Goal: Ask a question: Seek information or help from site administrators or community

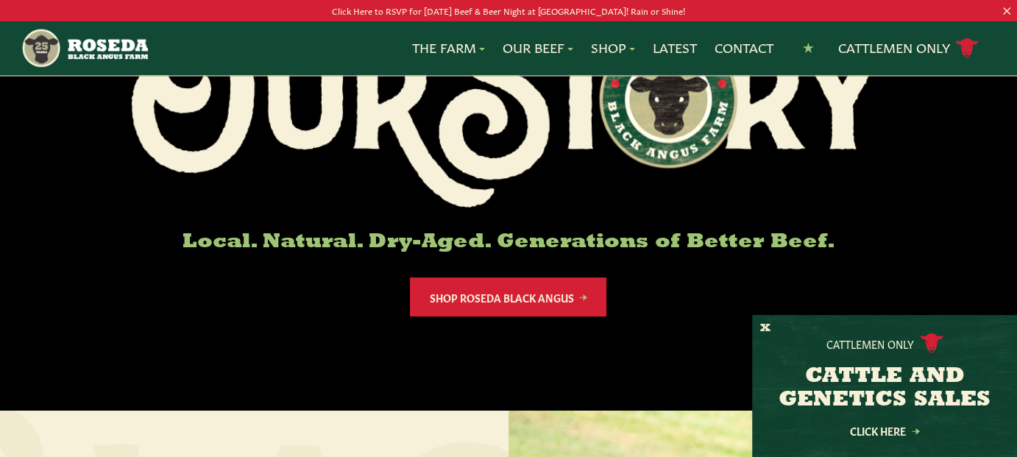
scroll to position [221, 0]
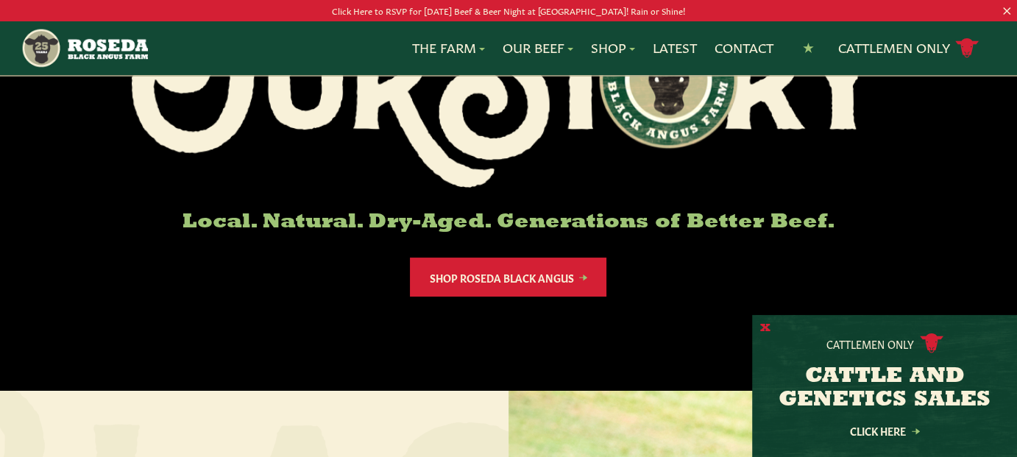
click at [763, 321] on button "X" at bounding box center [765, 328] width 10 height 15
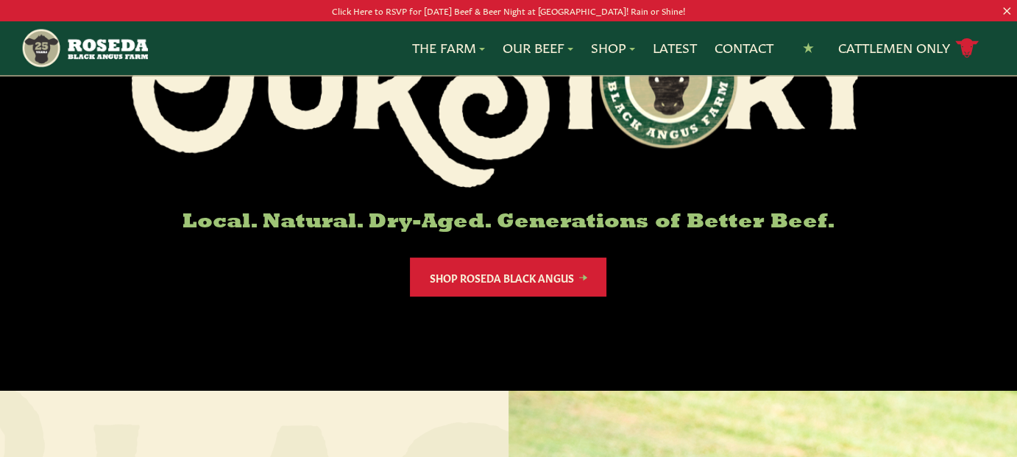
scroll to position [0, 0]
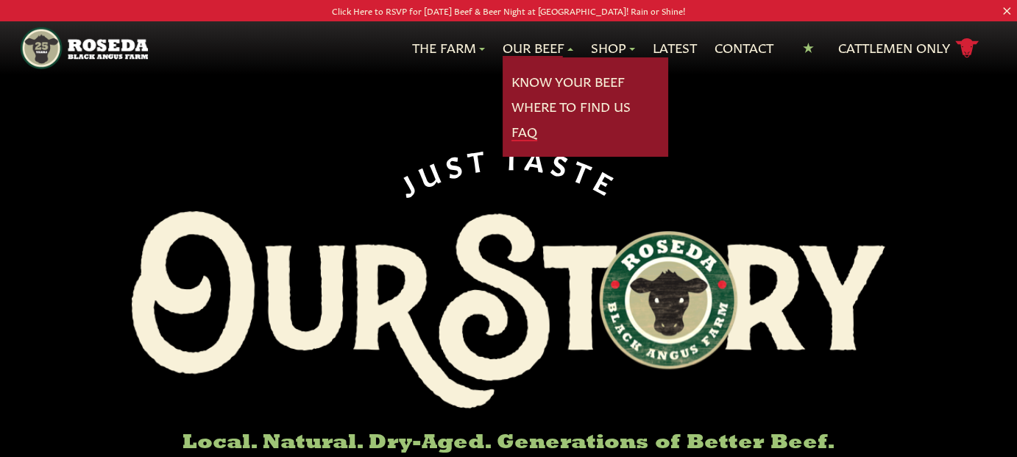
click at [527, 134] on link "FAQ" at bounding box center [524, 131] width 26 height 19
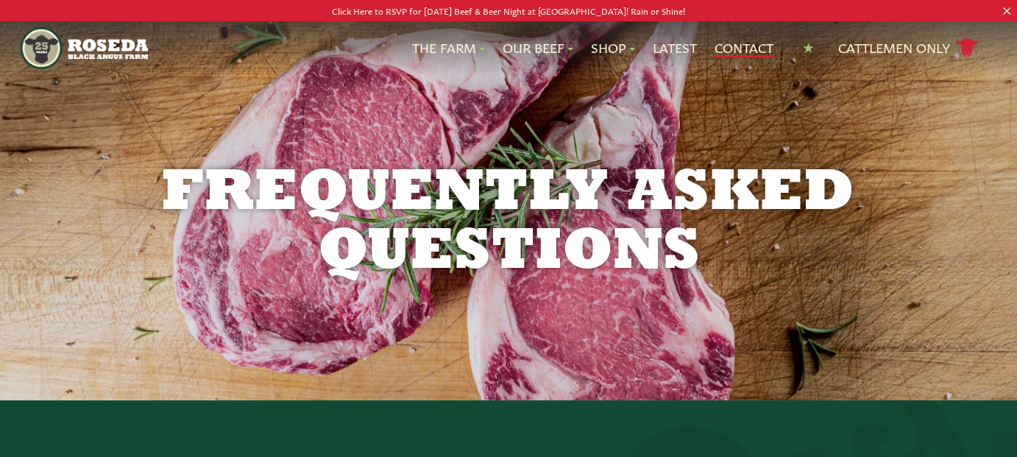
click at [747, 51] on link "Contact" at bounding box center [743, 47] width 59 height 19
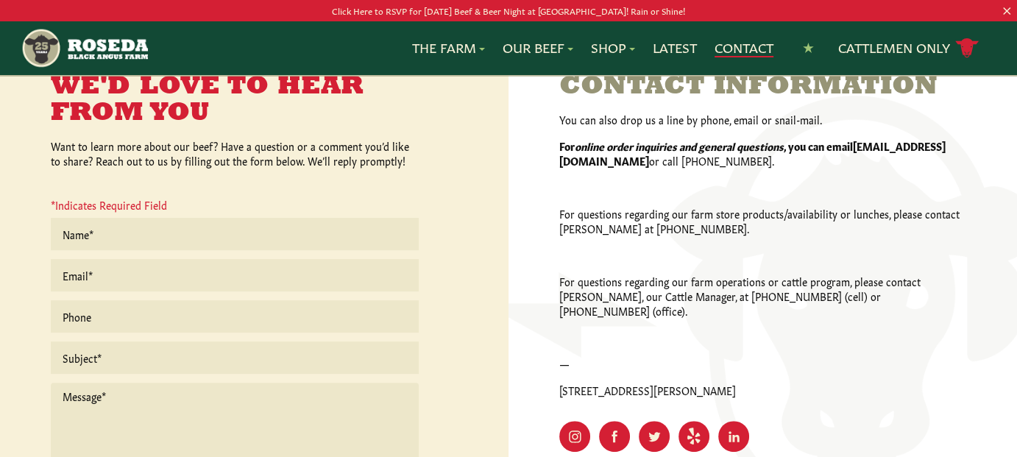
scroll to position [294, 0]
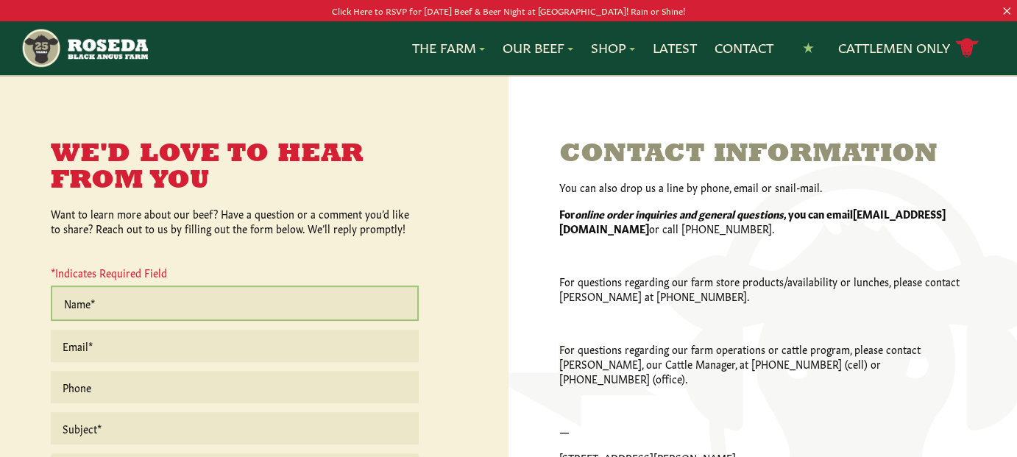
click at [163, 297] on input "text" at bounding box center [235, 302] width 368 height 35
type input "[PERSON_NAME]"
type input "[EMAIL_ADDRESS][DOMAIN_NAME]"
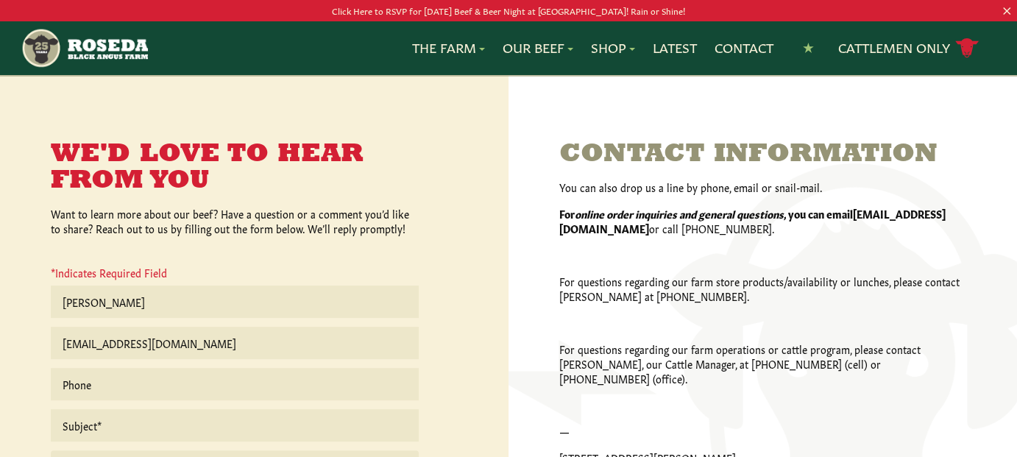
type input "4103823682"
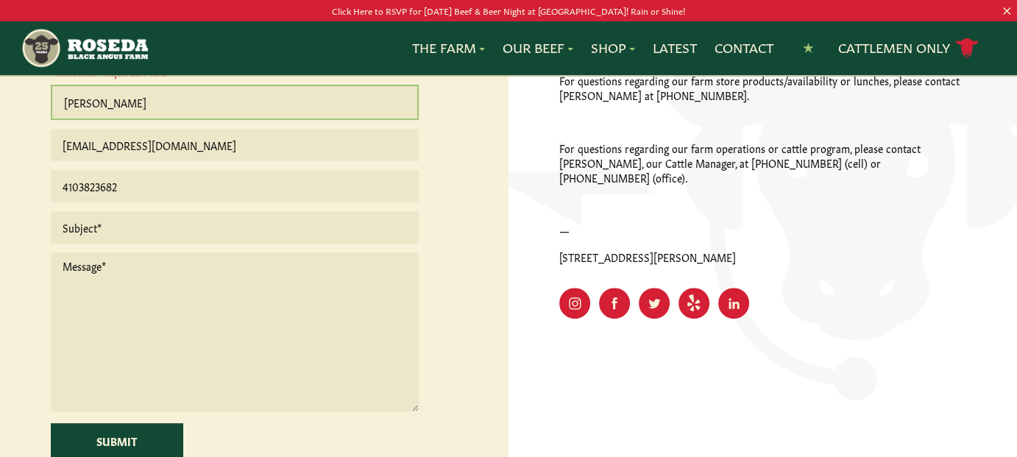
scroll to position [515, 0]
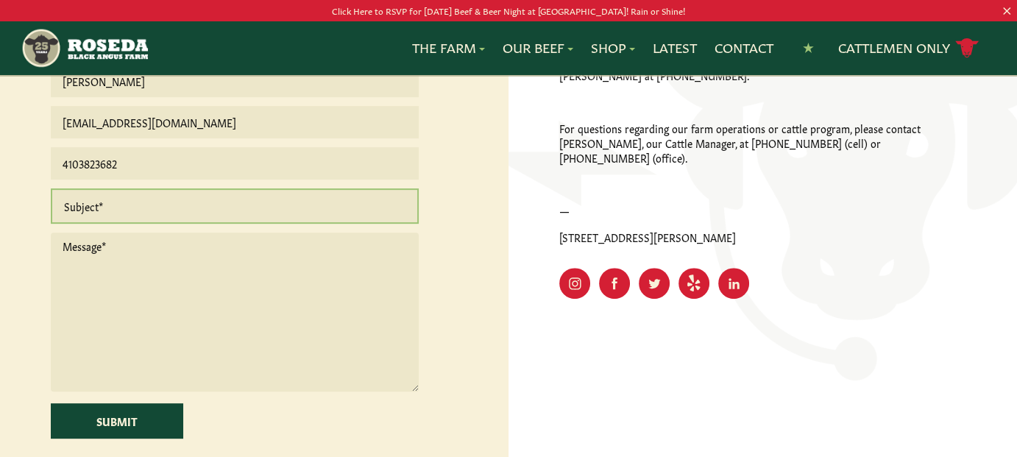
click at [207, 207] on input "text" at bounding box center [235, 205] width 368 height 35
click at [231, 209] on input "text" at bounding box center [235, 205] width 368 height 35
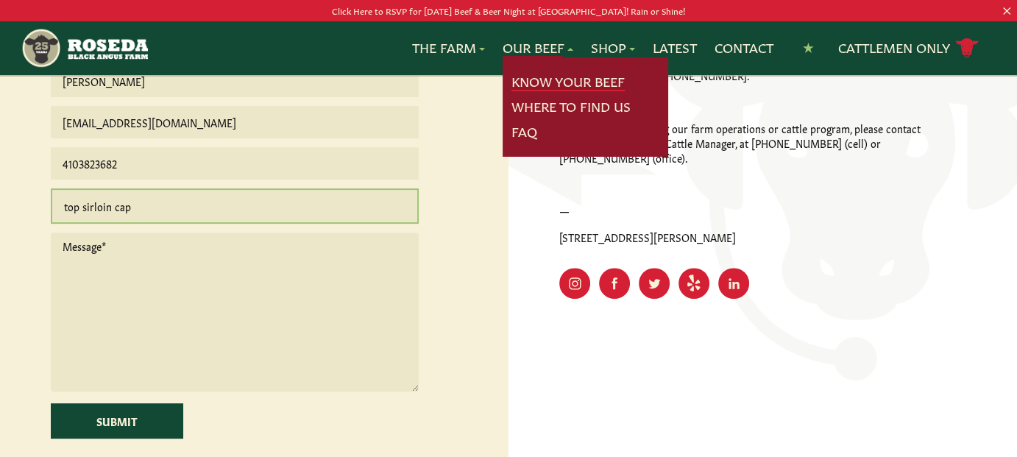
type input "top sirloin cap"
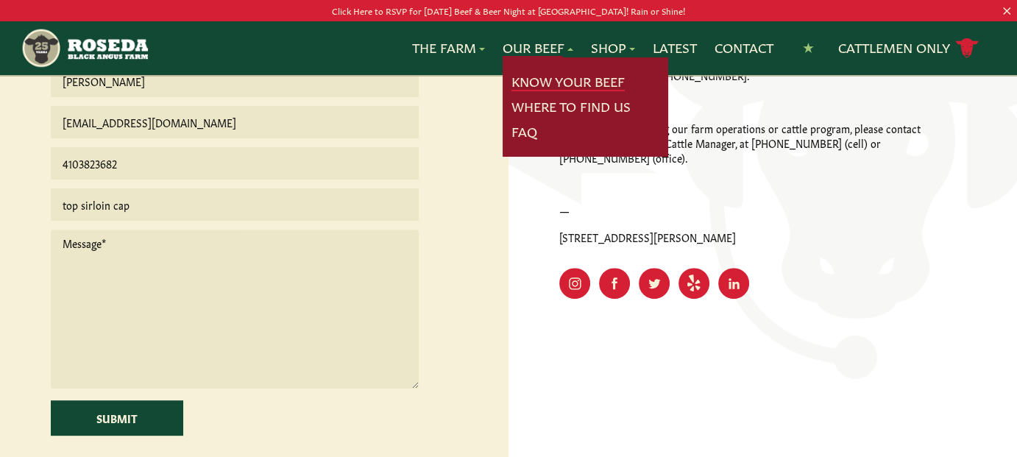
click at [547, 78] on link "Know Your Beef" at bounding box center [567, 81] width 113 height 19
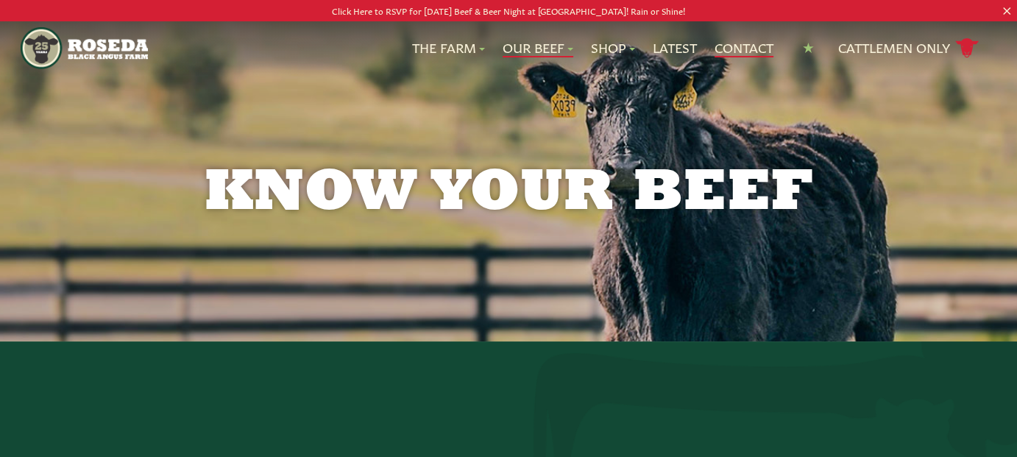
click at [744, 49] on link "Contact" at bounding box center [743, 47] width 59 height 19
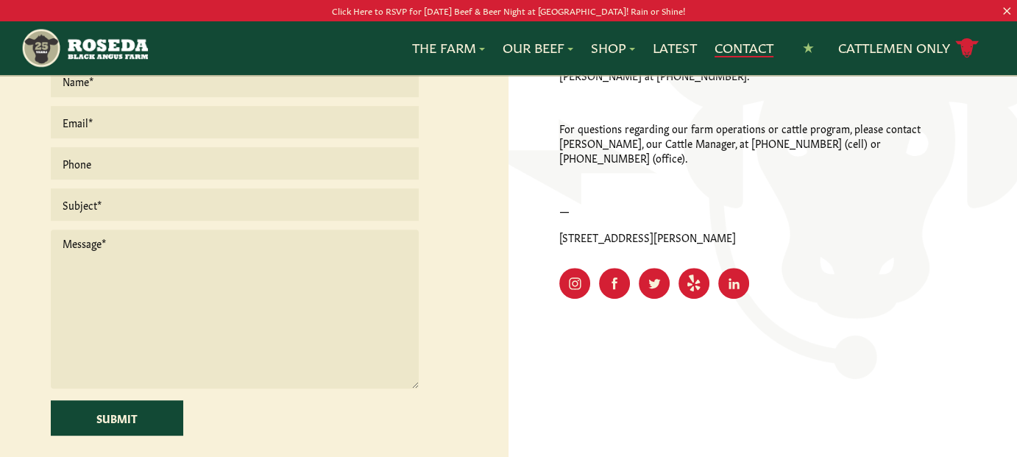
scroll to position [368, 0]
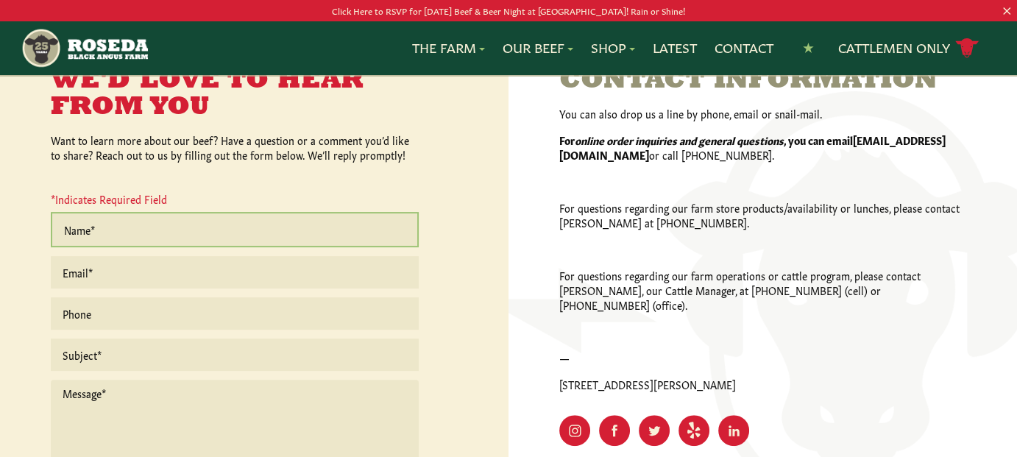
click at [247, 231] on input "text" at bounding box center [235, 229] width 368 height 35
type input "[PERSON_NAME]"
type input "[EMAIL_ADDRESS][DOMAIN_NAME]"
type input "4103823682"
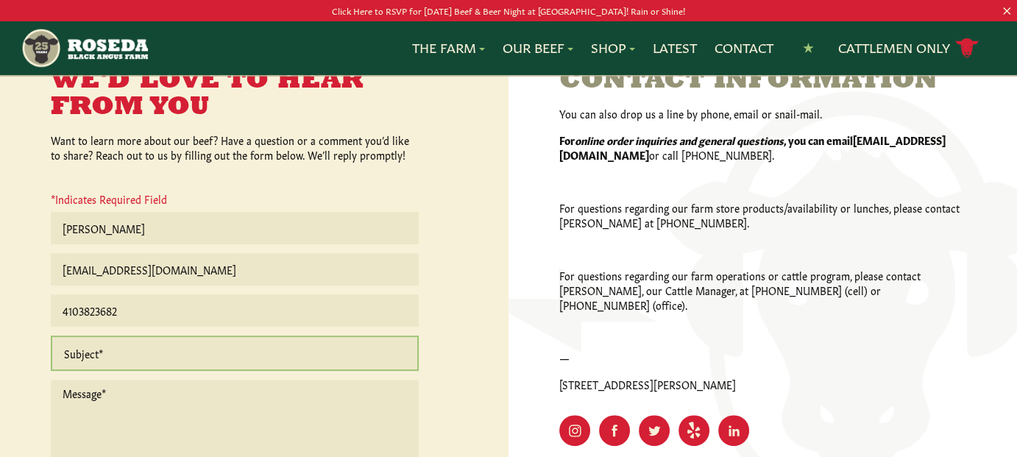
click at [177, 358] on input "text" at bounding box center [235, 352] width 368 height 35
type input "top sirloin cap & beef sold at Giant"
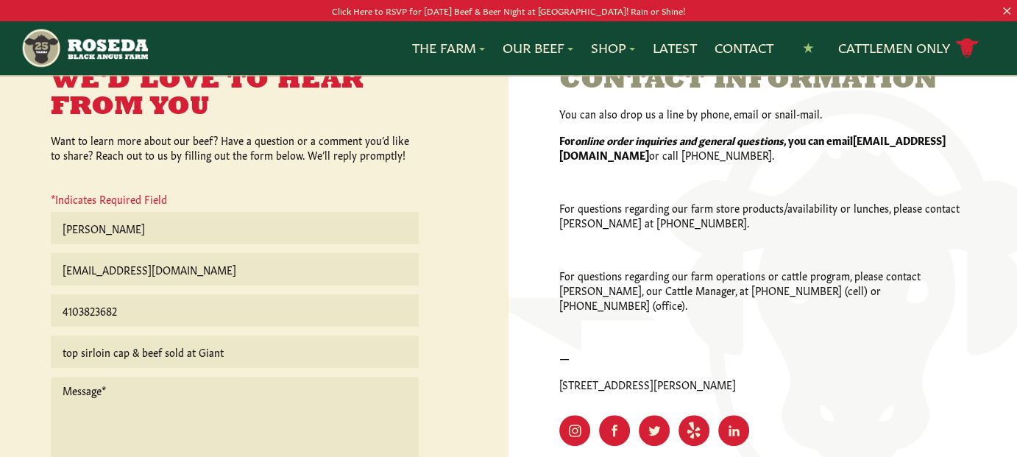
click at [119, 393] on textarea at bounding box center [235, 456] width 368 height 159
drag, startPoint x: 69, startPoint y: 388, endPoint x: 88, endPoint y: 374, distance: 24.1
click at [71, 388] on textarea "do you carry the top sirloin cap cut of meat?" at bounding box center [235, 456] width 368 height 159
click at [284, 396] on textarea "Do you carry the top sirloin cap cut of meat?" at bounding box center [235, 456] width 368 height 159
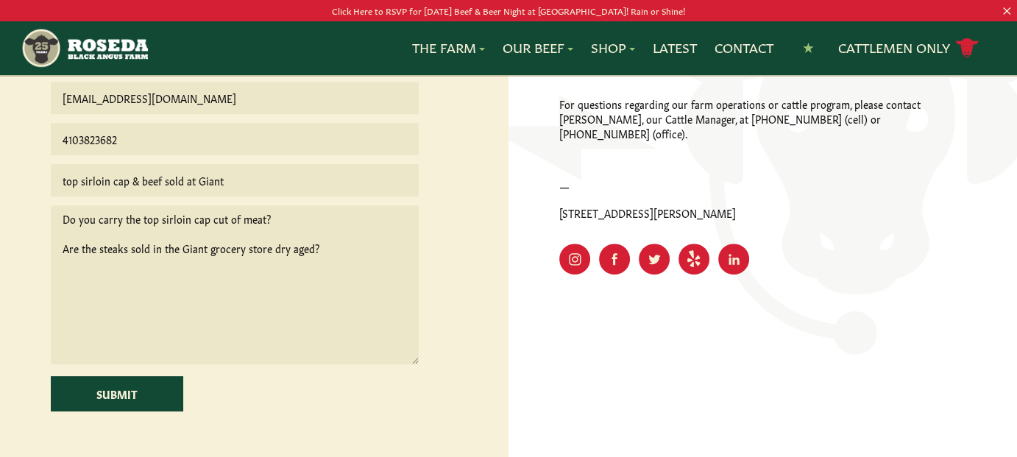
scroll to position [515, 0]
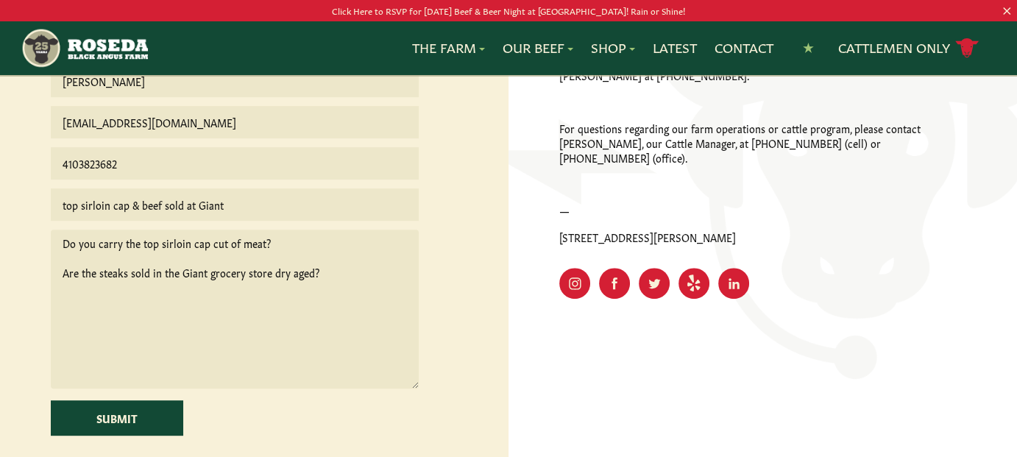
click at [269, 241] on textarea "Do you carry the top sirloin cap cut of meat? Are the steaks sold in the Giant …" at bounding box center [235, 309] width 368 height 159
click at [205, 243] on textarea "Do you carry the top sirloin cap cut of beef Are the steaks sold in the Giant g…" at bounding box center [235, 309] width 368 height 159
type textarea "Do you carry the top sirloin cap or picanha cut of beef Are the steaks sold in …"
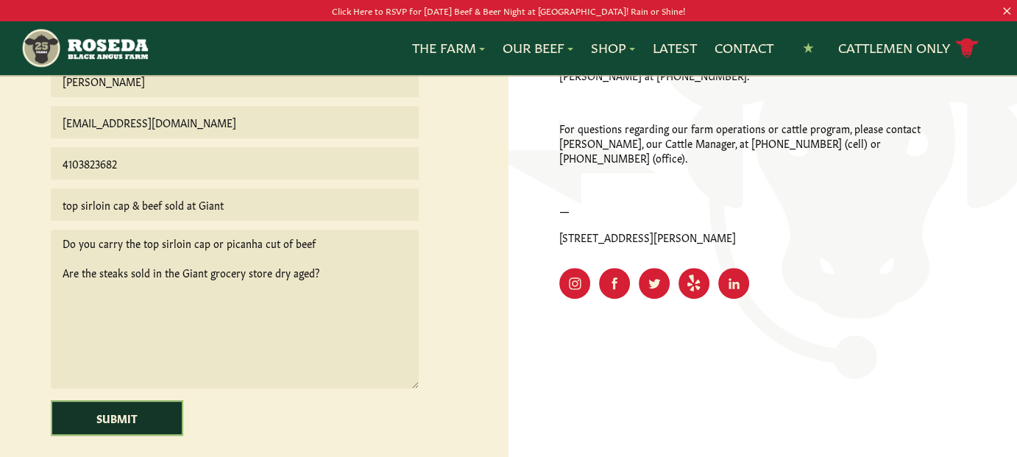
click at [148, 419] on input "Submit" at bounding box center [117, 417] width 132 height 35
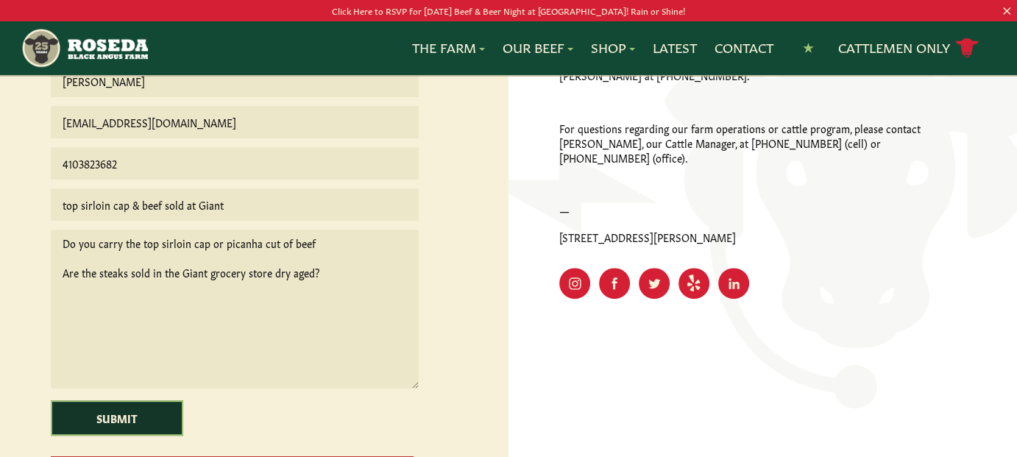
click at [131, 418] on input "Submit" at bounding box center [117, 417] width 132 height 35
click at [119, 418] on input "Submit" at bounding box center [117, 417] width 132 height 35
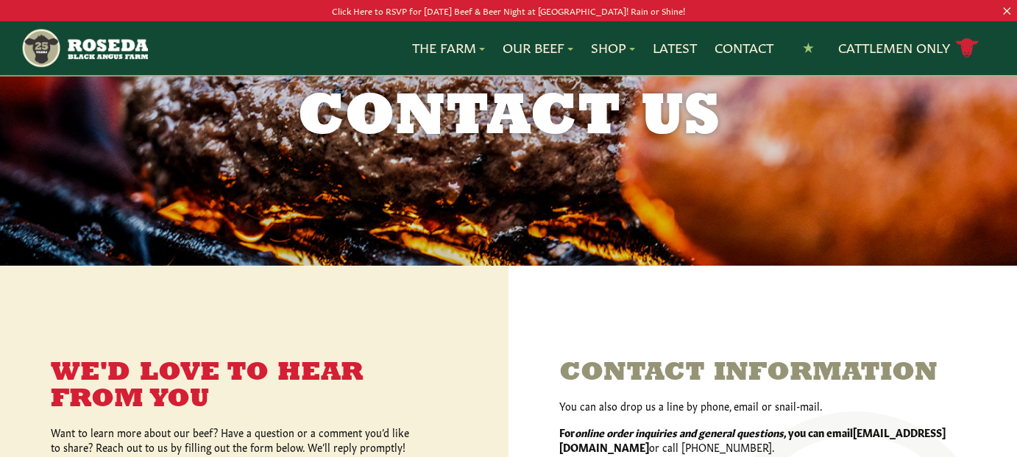
scroll to position [0, 0]
